Goal: Transaction & Acquisition: Obtain resource

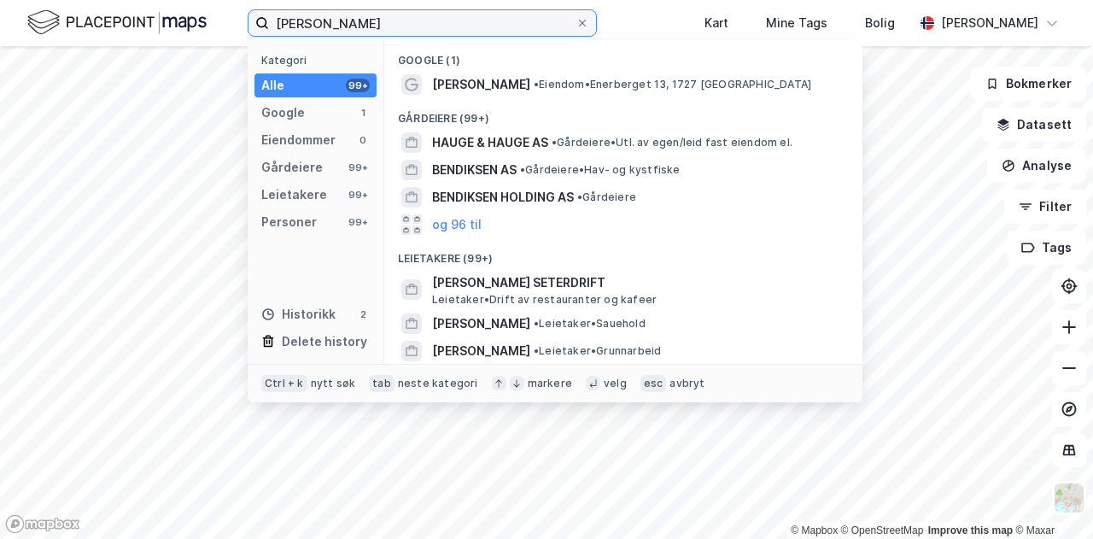
click at [422, 15] on input "[PERSON_NAME]" at bounding box center [422, 23] width 306 height 26
drag, startPoint x: 439, startPoint y: 23, endPoint x: 248, endPoint y: 25, distance: 190.4
click at [248, 25] on label "[PERSON_NAME]" at bounding box center [422, 22] width 349 height 27
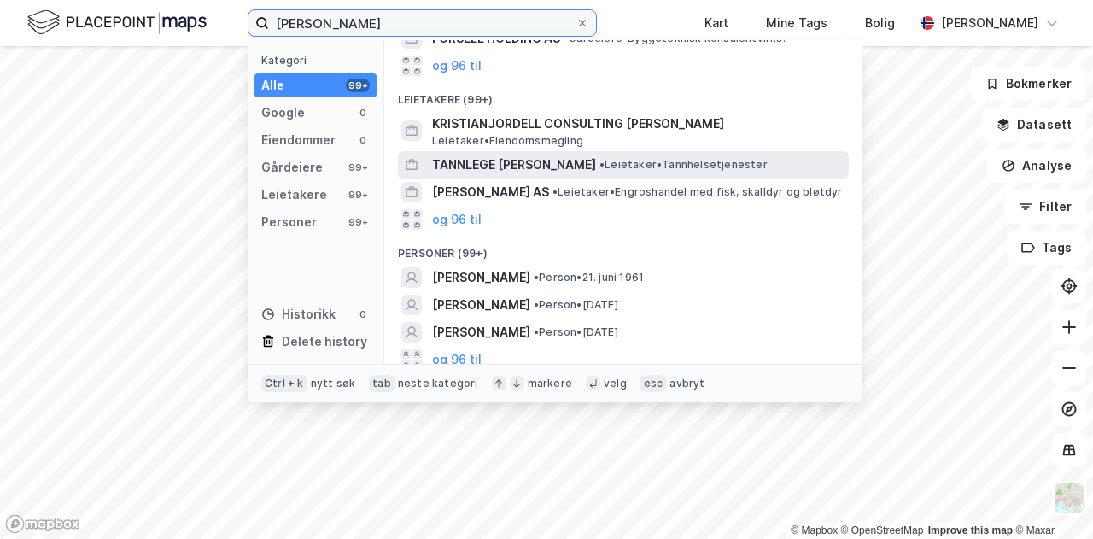
scroll to position [109, 0]
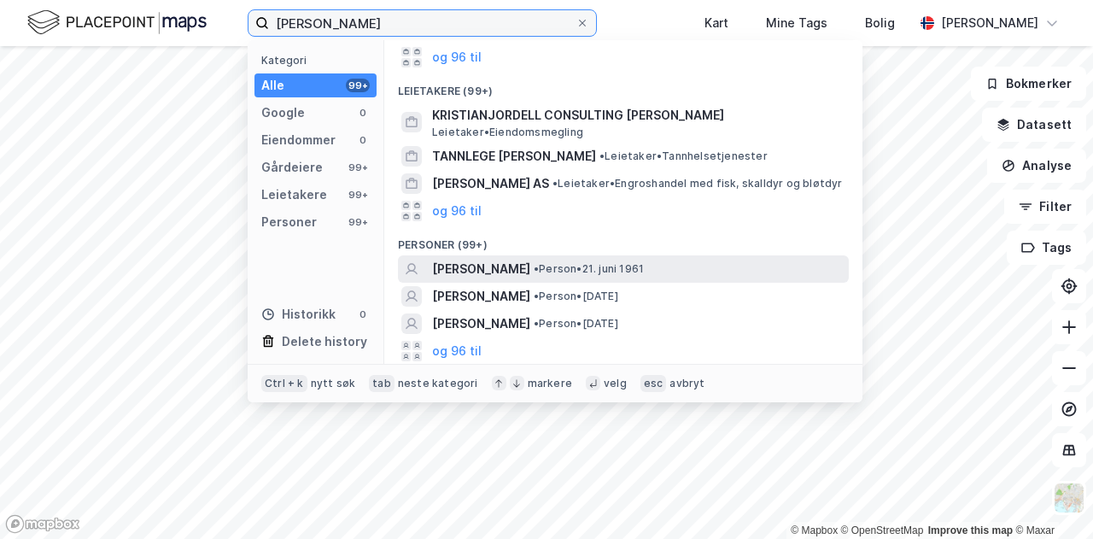
type input "[PERSON_NAME]"
click at [526, 260] on span "[PERSON_NAME]" at bounding box center [481, 269] width 98 height 20
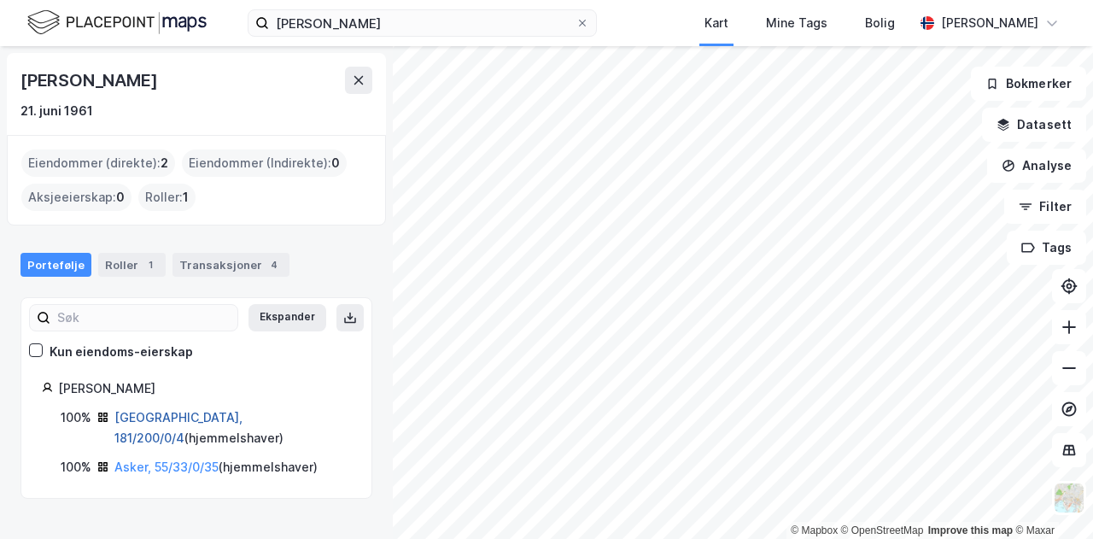
click at [170, 413] on link "[GEOGRAPHIC_DATA], 181/200/0/4" at bounding box center [178, 427] width 128 height 35
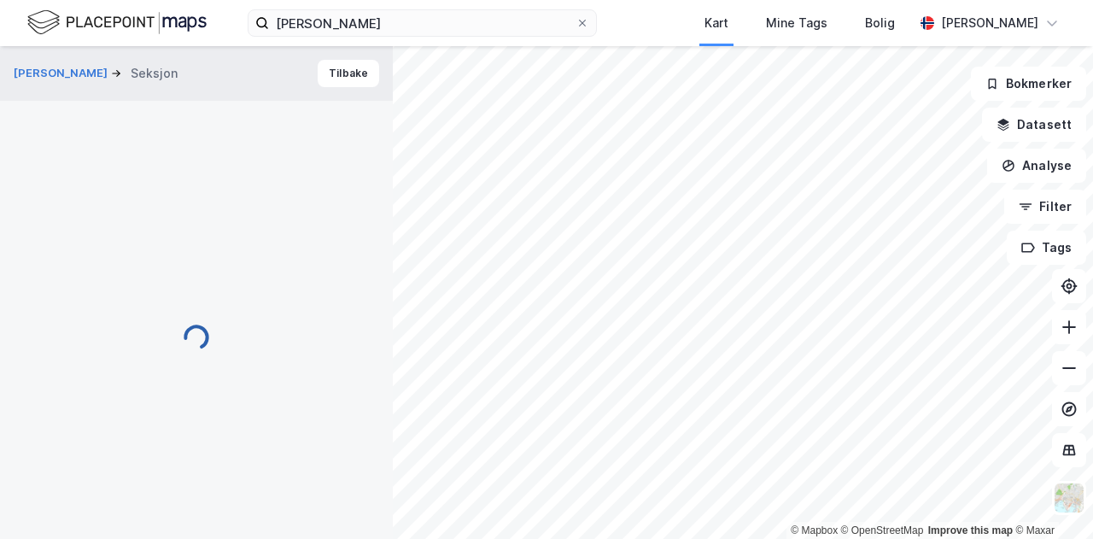
scroll to position [8, 0]
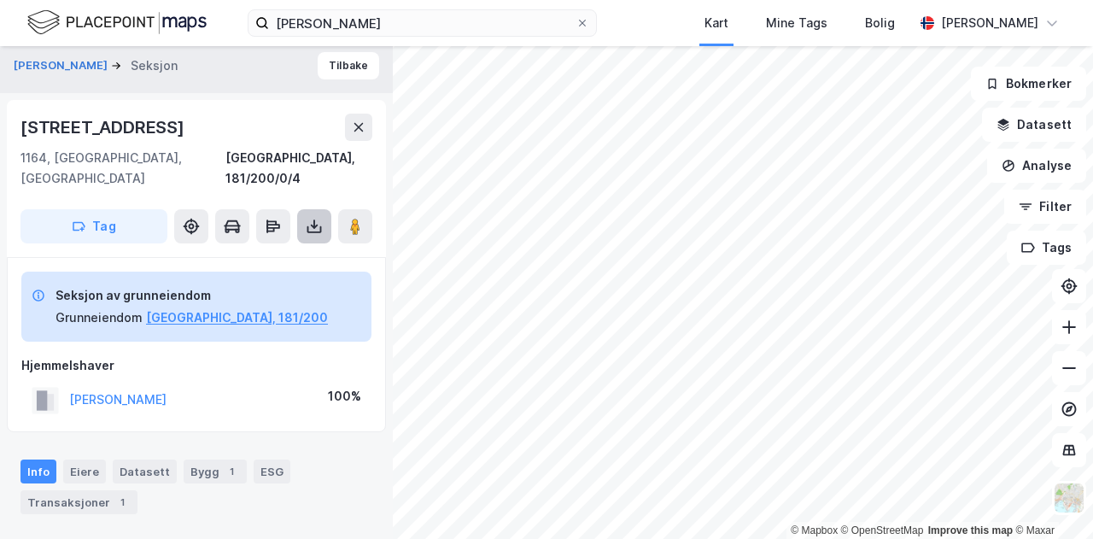
click at [321, 218] on icon at bounding box center [314, 226] width 17 height 17
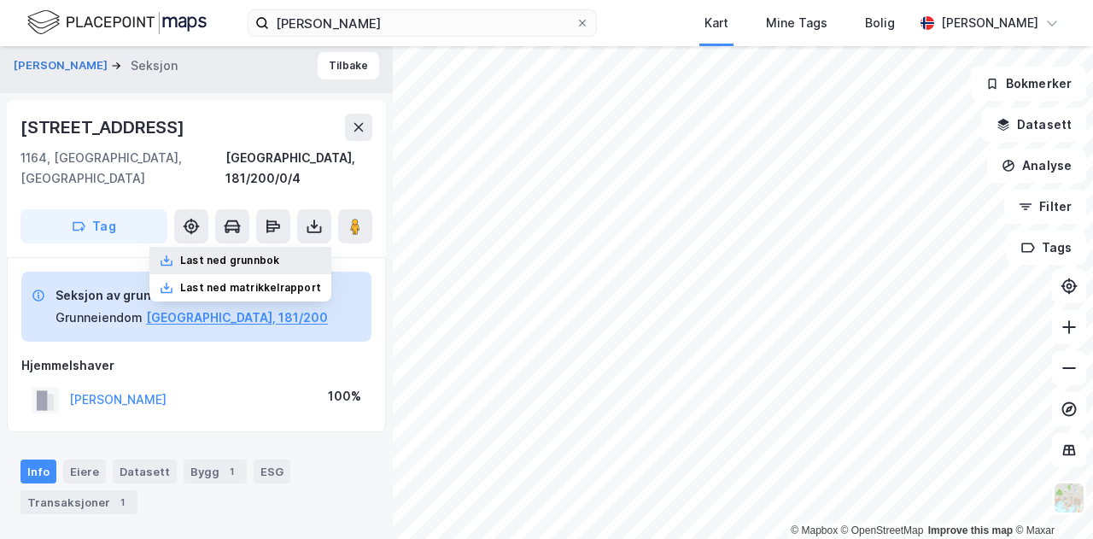
click at [266, 254] on div "Last ned grunnbok" at bounding box center [229, 261] width 99 height 14
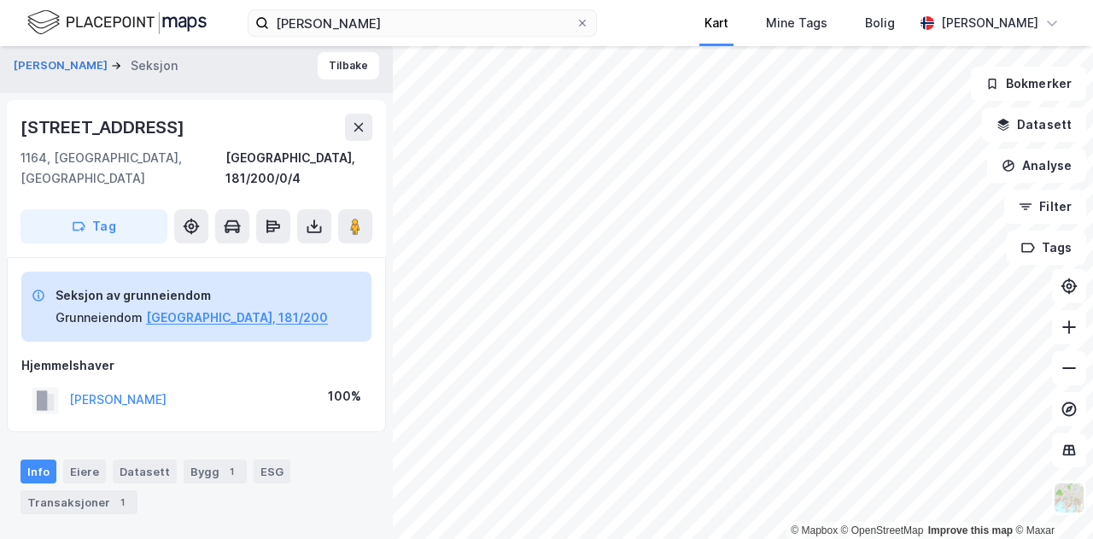
scroll to position [0, 0]
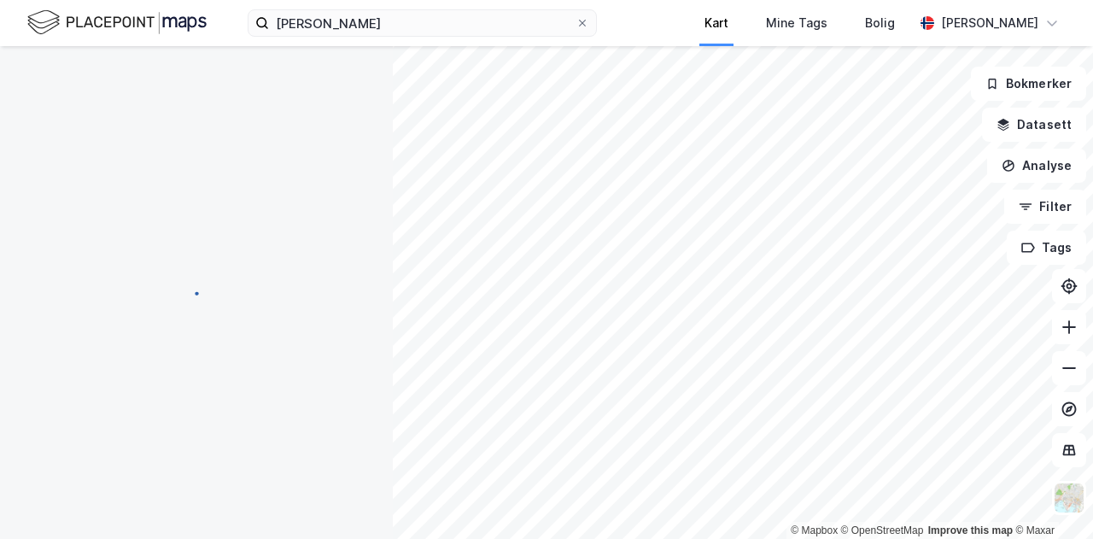
scroll to position [8, 0]
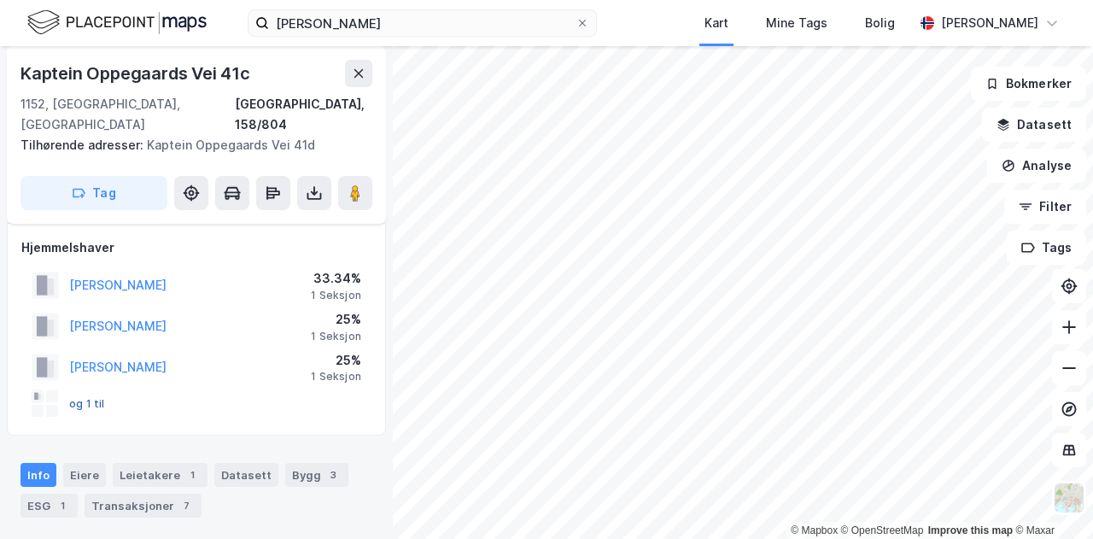
click at [0, 0] on button "og 1 til" at bounding box center [0, 0] width 0 height 0
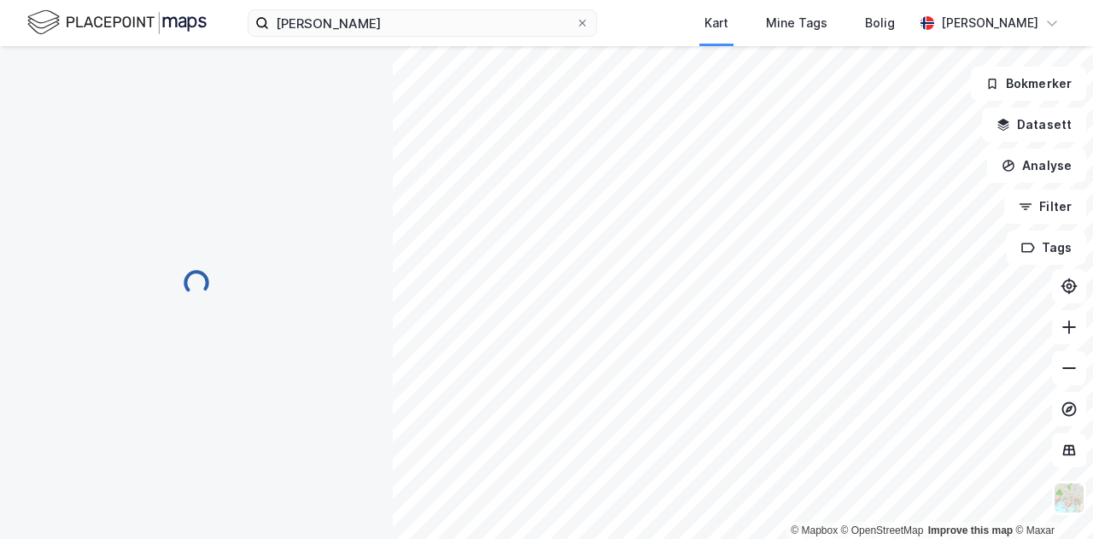
scroll to position [20, 0]
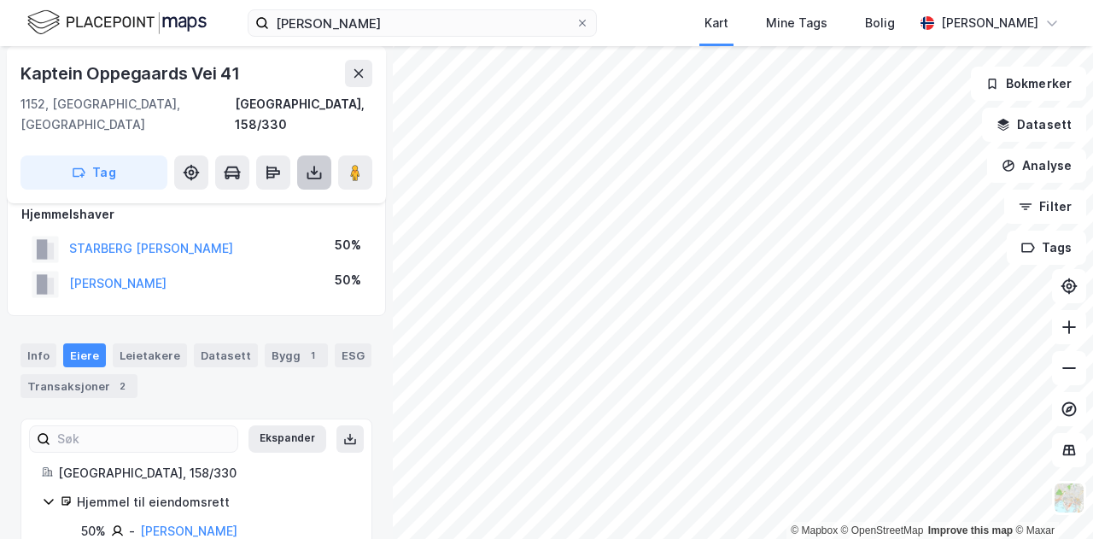
click at [320, 164] on icon at bounding box center [314, 172] width 17 height 17
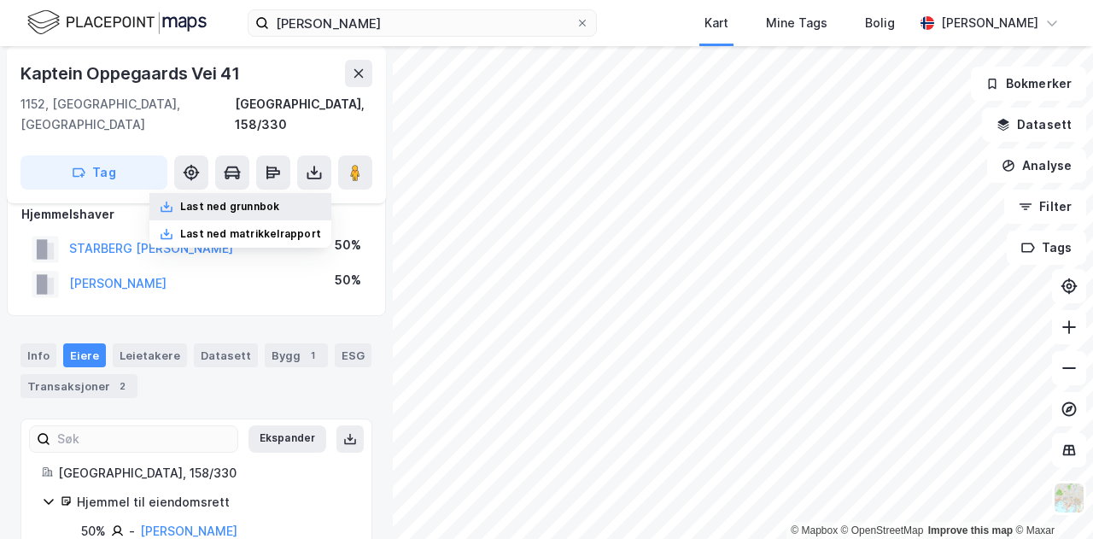
click at [258, 193] on div "Last ned grunnbok" at bounding box center [240, 206] width 182 height 27
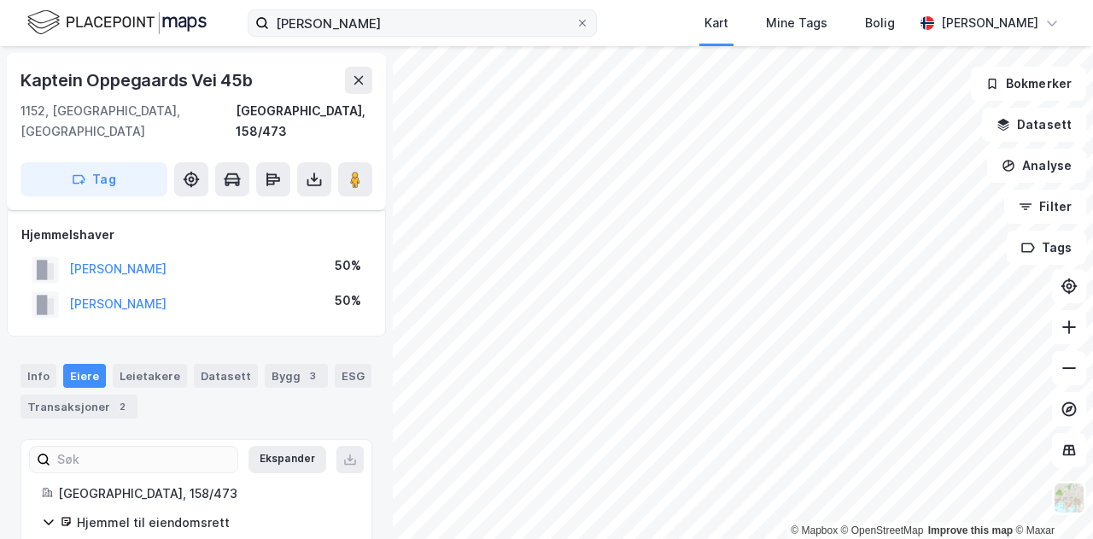
scroll to position [20, 0]
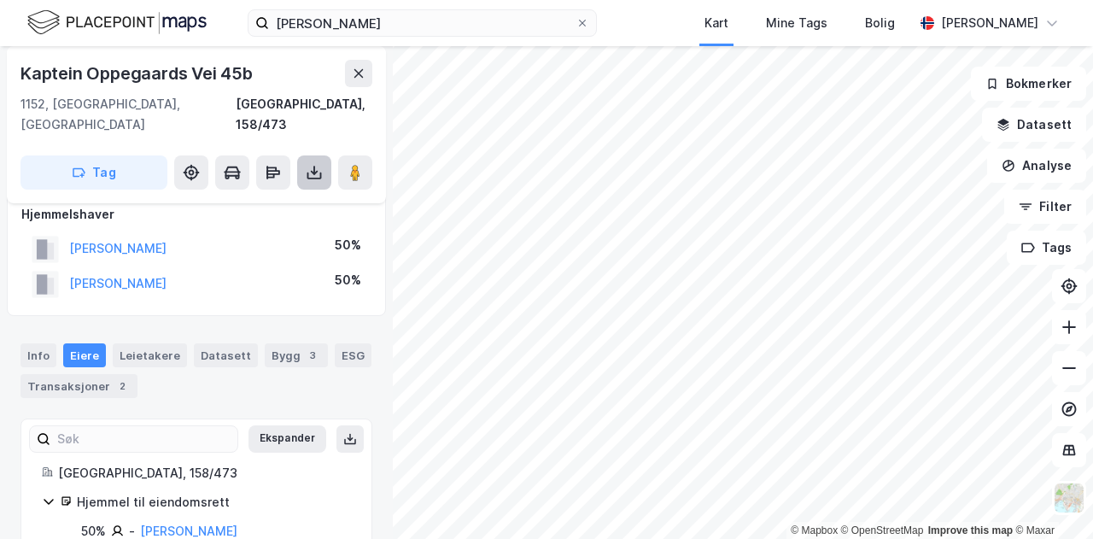
click at [302, 155] on button at bounding box center [314, 172] width 34 height 34
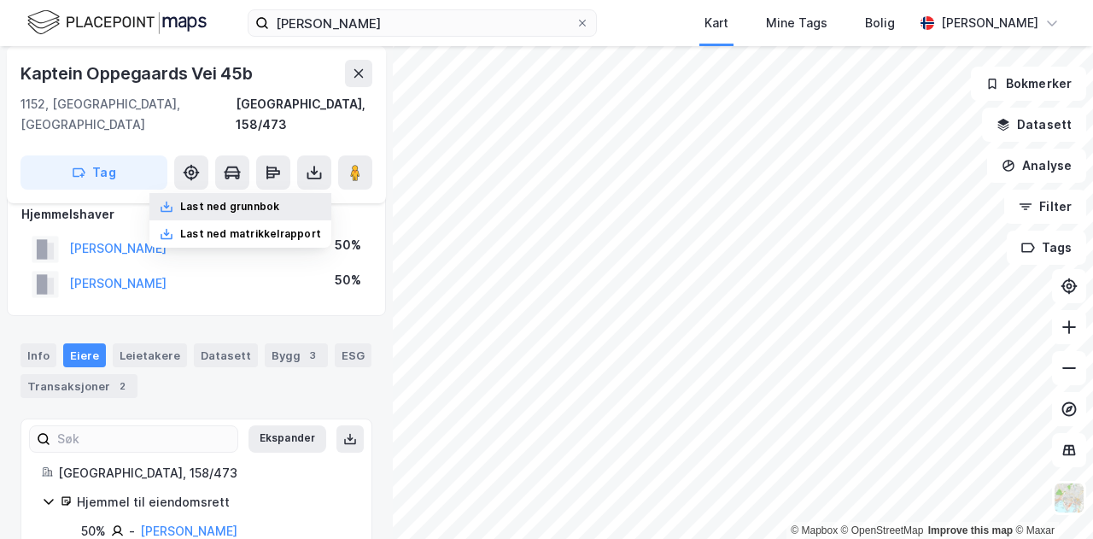
click at [266, 200] on div "Last ned grunnbok" at bounding box center [229, 207] width 99 height 14
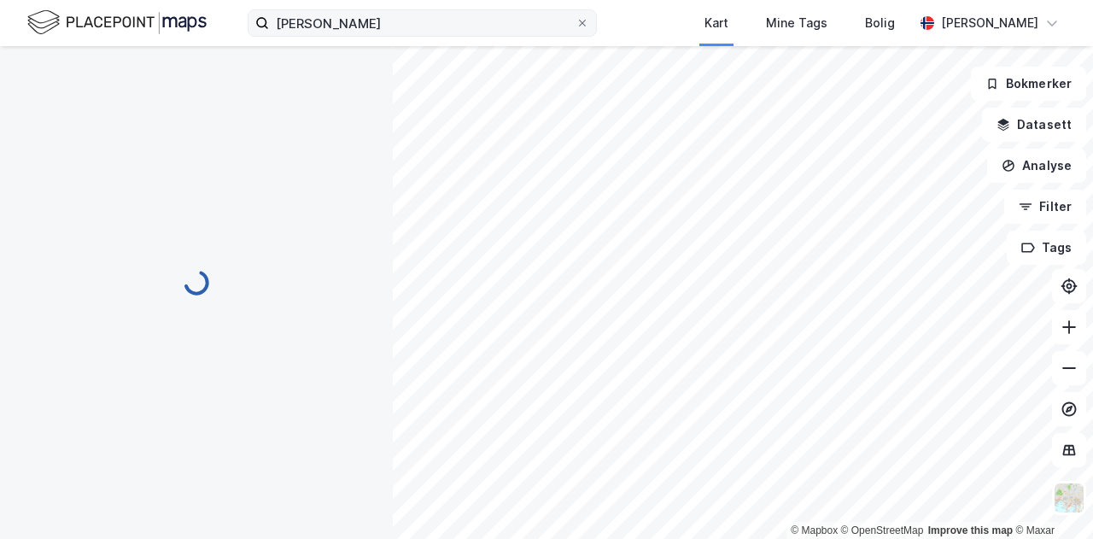
scroll to position [0, 0]
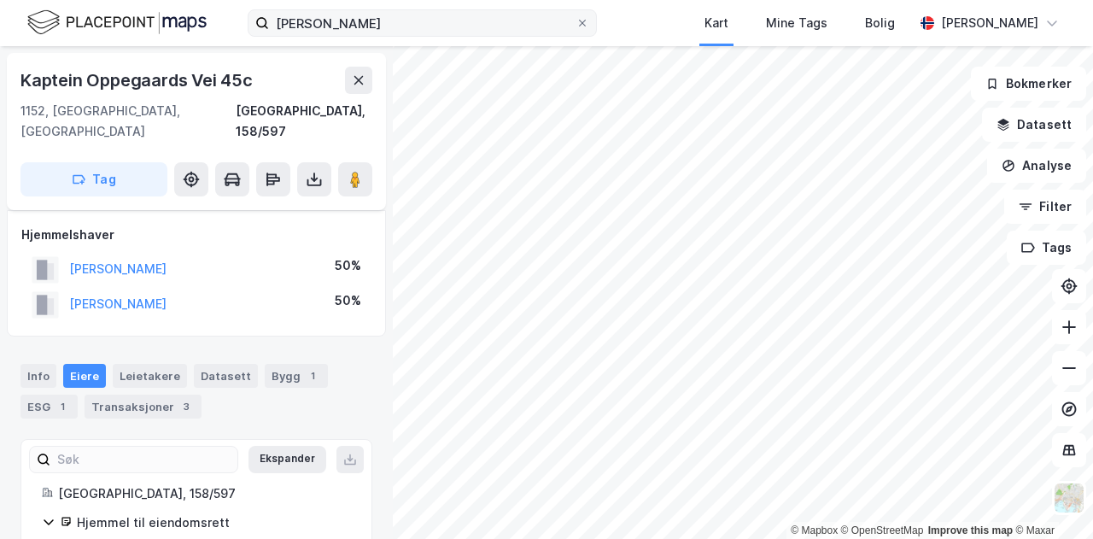
scroll to position [20, 0]
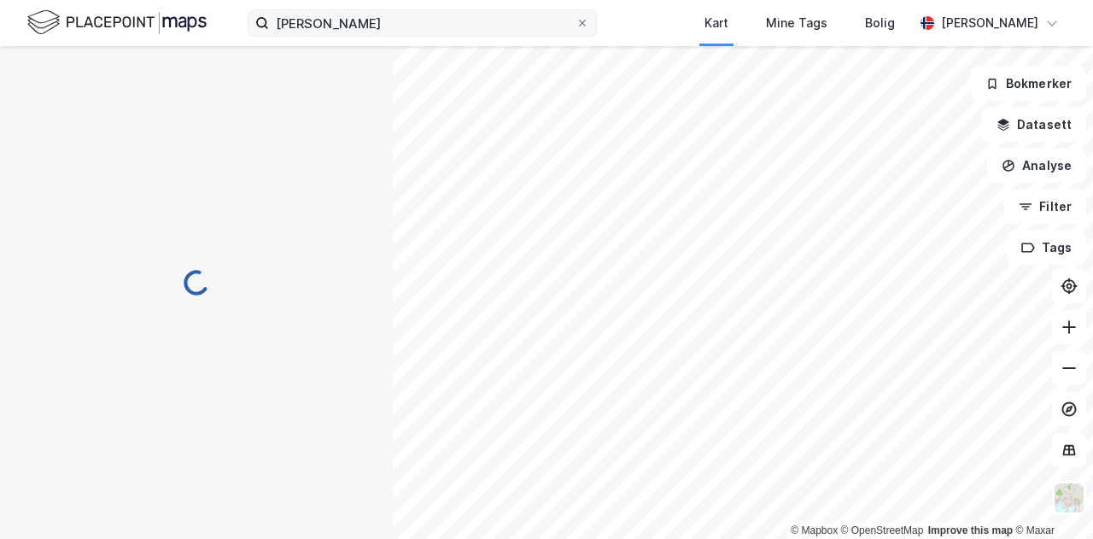
scroll to position [20, 0]
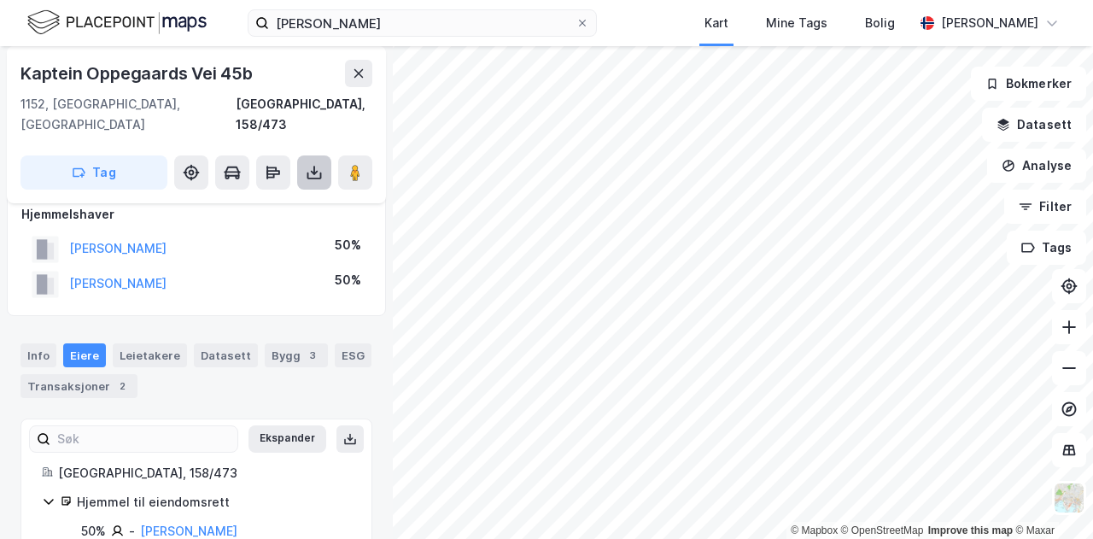
click at [323, 155] on button at bounding box center [314, 172] width 34 height 34
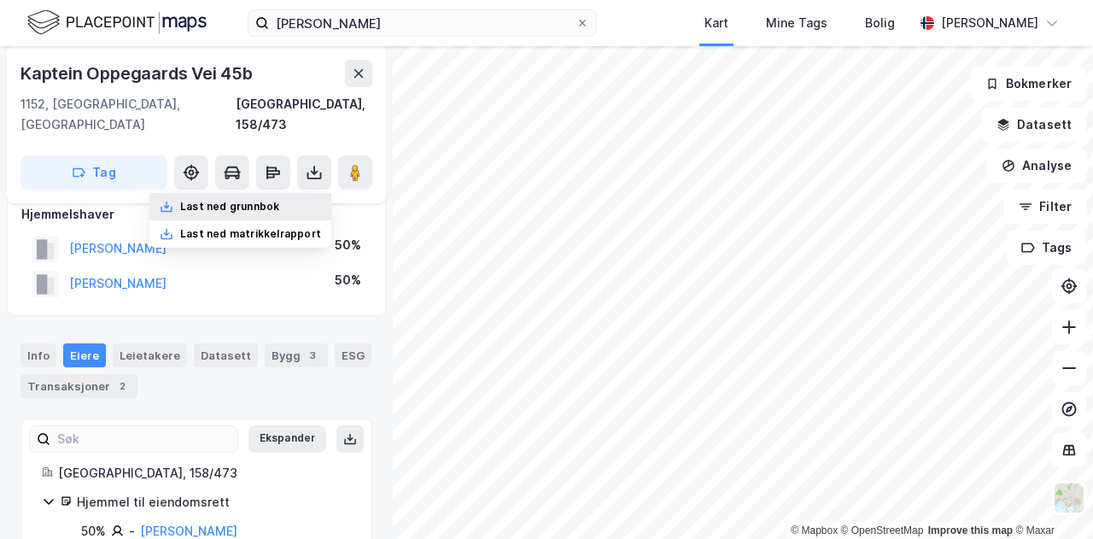
click at [273, 200] on div "Last ned grunnbok" at bounding box center [229, 207] width 99 height 14
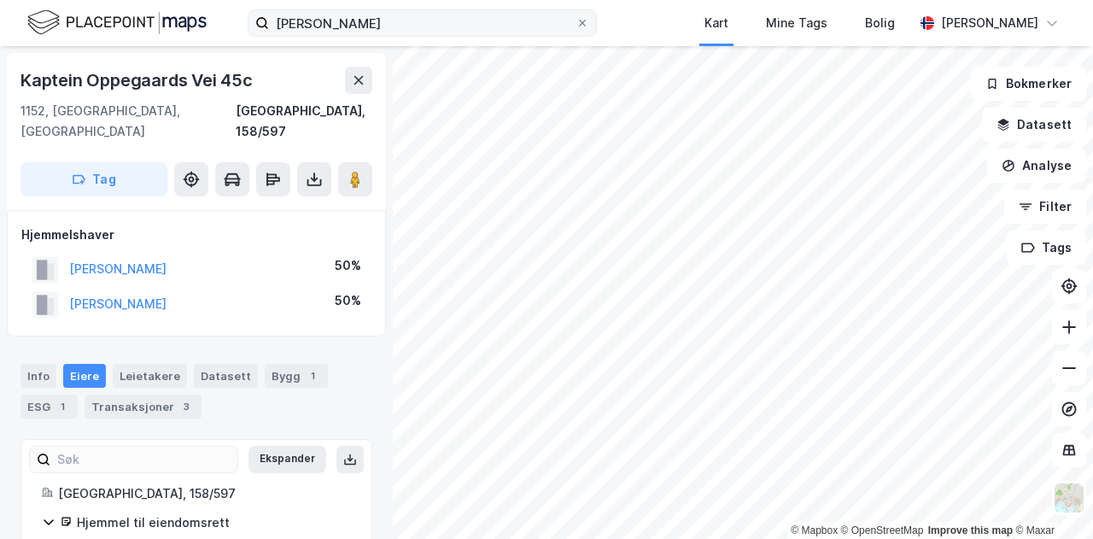
scroll to position [20, 0]
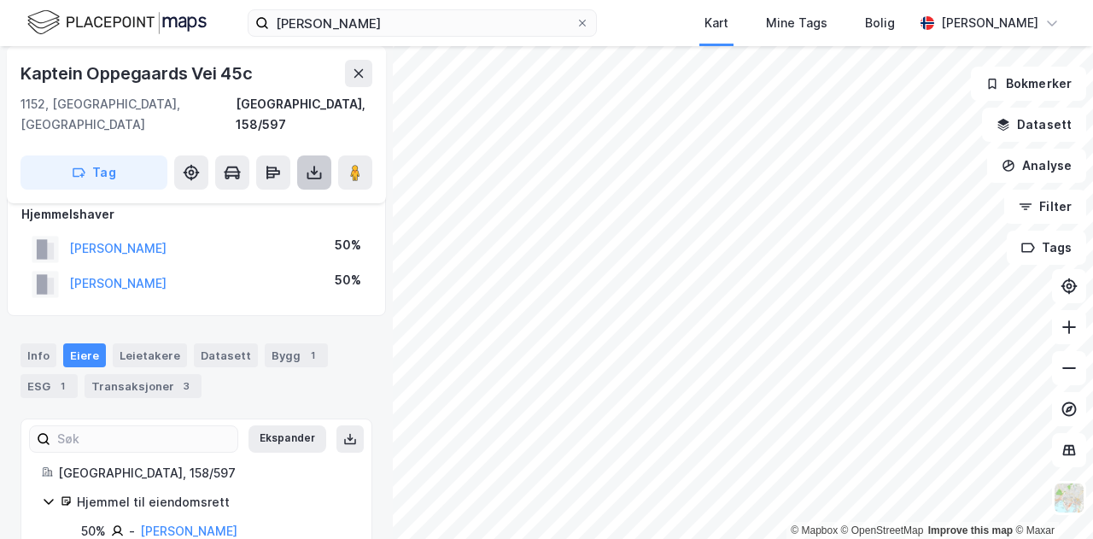
click at [319, 164] on icon at bounding box center [314, 172] width 17 height 17
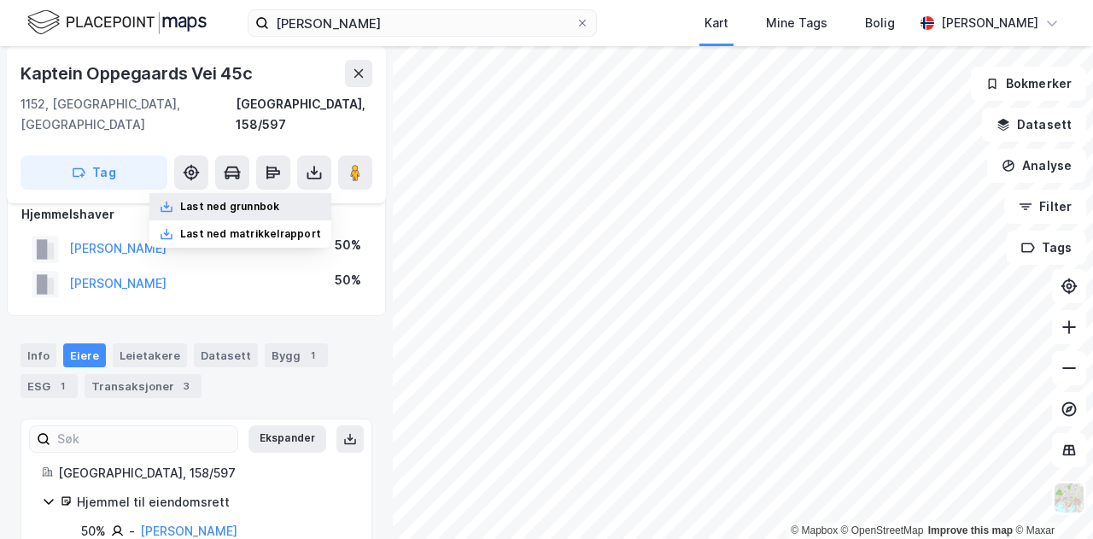
click at [267, 200] on div "Last ned grunnbok" at bounding box center [229, 207] width 99 height 14
